Goal: Task Accomplishment & Management: Manage account settings

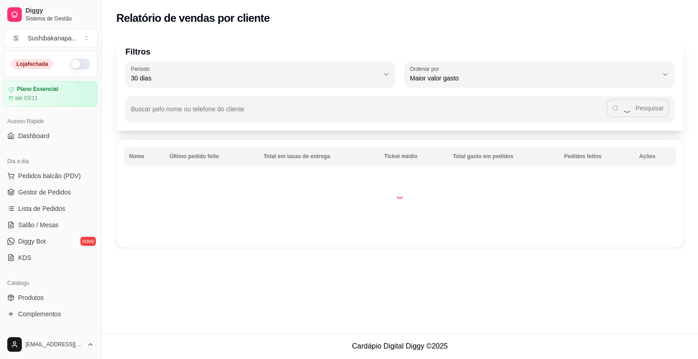
select select "30"
select select "HIGHEST_TOTAL_SPENT_WITH_ORDERS"
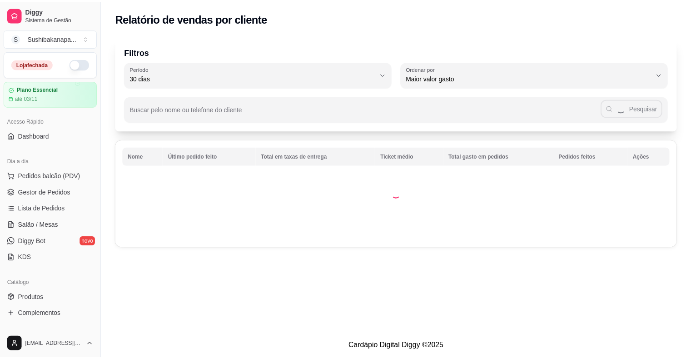
scroll to position [91, 0]
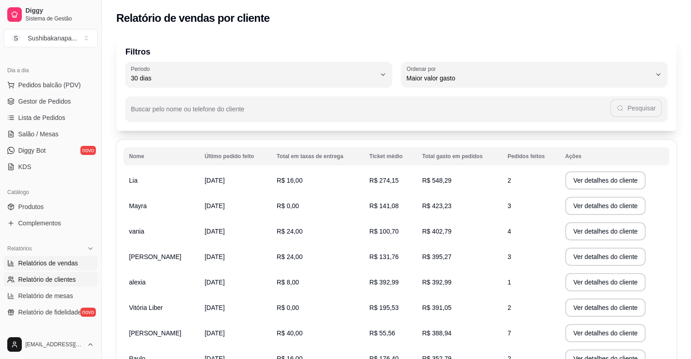
click at [60, 264] on span "Relatórios de vendas" at bounding box center [48, 263] width 60 height 9
click at [53, 265] on span "Relatórios de vendas" at bounding box center [48, 263] width 60 height 9
select select "ALL"
select select "0"
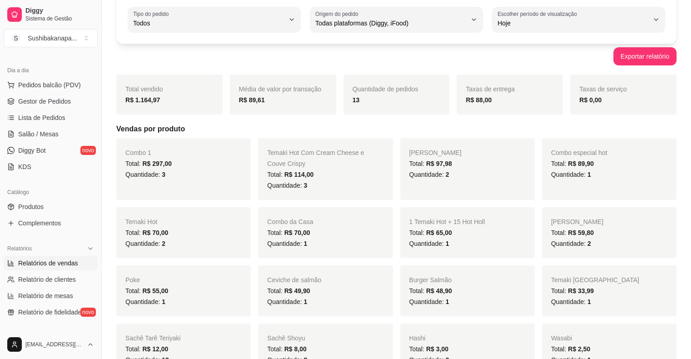
scroll to position [91, 0]
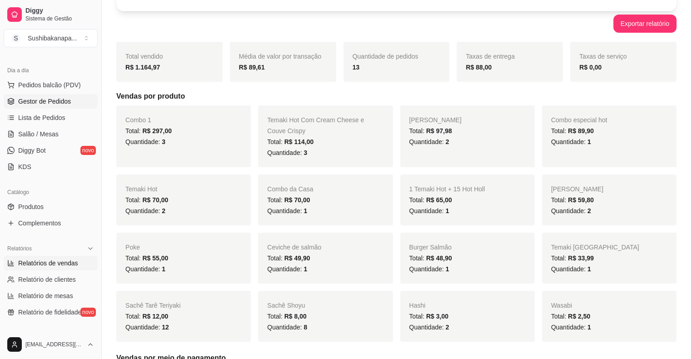
click at [48, 104] on span "Gestor de Pedidos" at bounding box center [44, 101] width 53 height 9
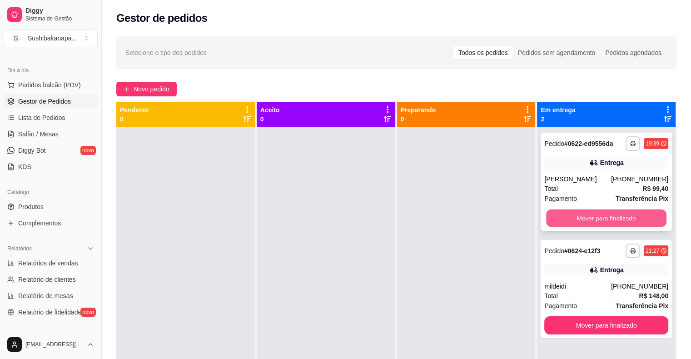
click at [633, 215] on button "Mover para finalizado" at bounding box center [606, 219] width 120 height 18
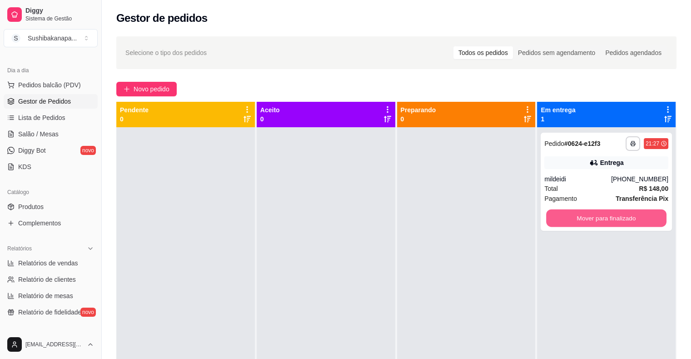
click at [633, 215] on button "Mover para finalizado" at bounding box center [606, 219] width 120 height 18
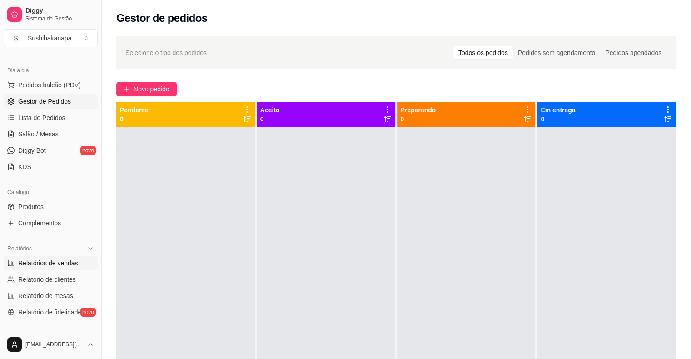
click at [59, 265] on span "Relatórios de vendas" at bounding box center [48, 263] width 60 height 9
select select "ALL"
select select "0"
